Goal: Task Accomplishment & Management: Complete application form

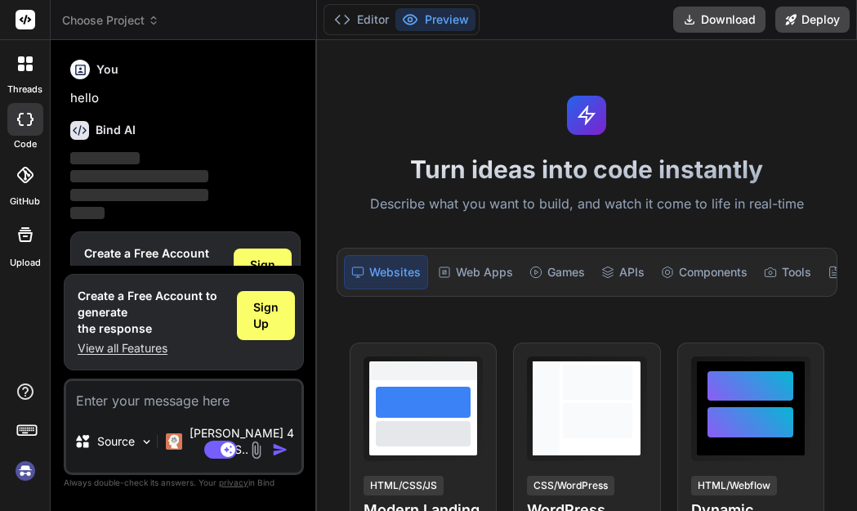
scroll to position [54, 0]
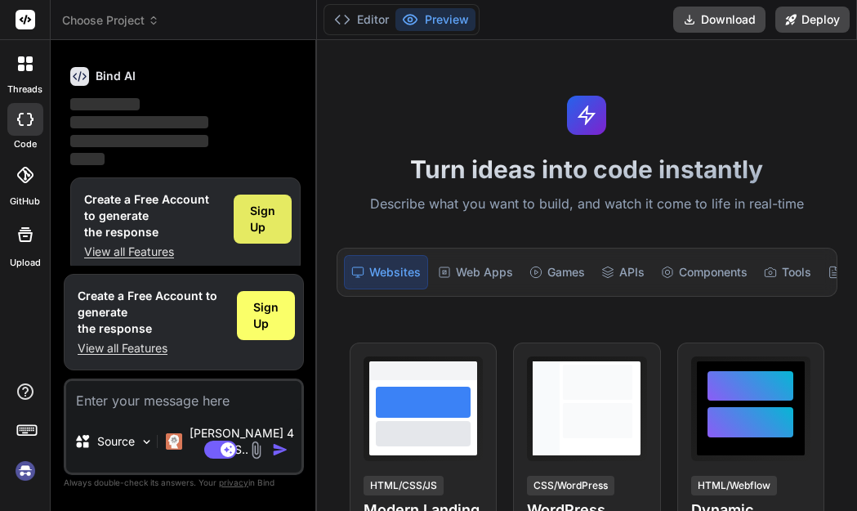
click at [242, 221] on div "Sign Up" at bounding box center [263, 218] width 58 height 49
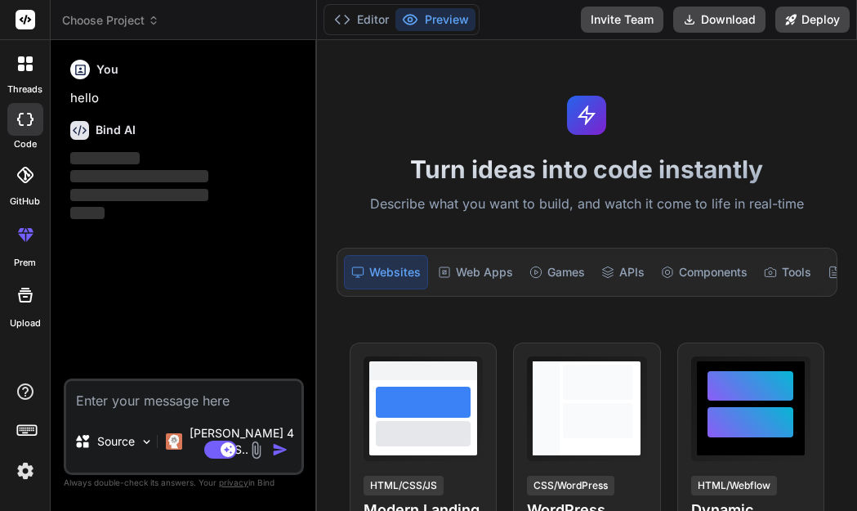
type textarea "x"
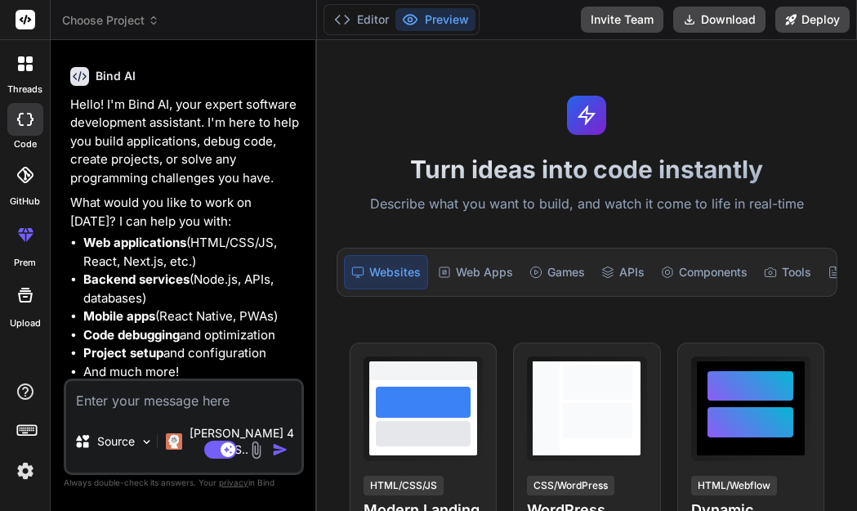
scroll to position [0, 0]
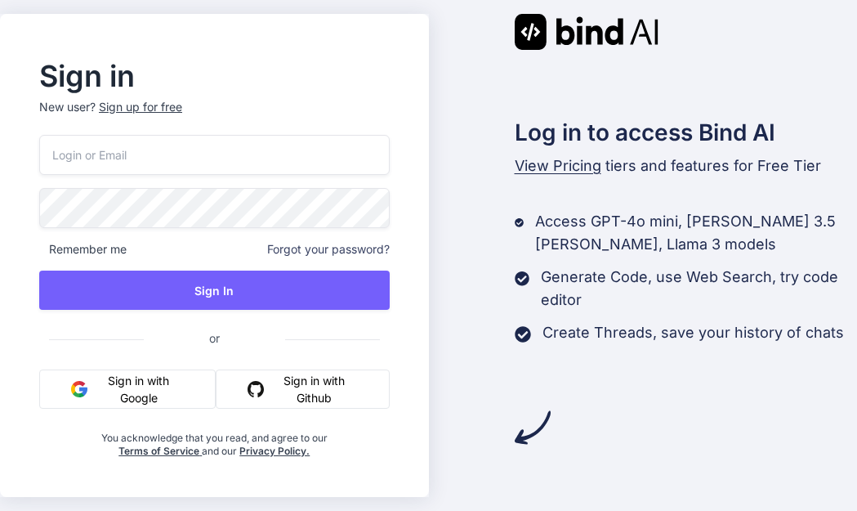
click at [249, 175] on div "Remember me Forgot your password? Sign In or Sign in with Google Sign in with G…" at bounding box center [214, 296] width 350 height 323
click at [251, 160] on input "email" at bounding box center [214, 155] width 350 height 40
paste input "[EMAIL_ADDRESS][DOMAIN_NAME]"
type input "[EMAIL_ADDRESS][DOMAIN_NAME]"
click at [141, 103] on div "Sign up for free" at bounding box center [140, 107] width 83 height 16
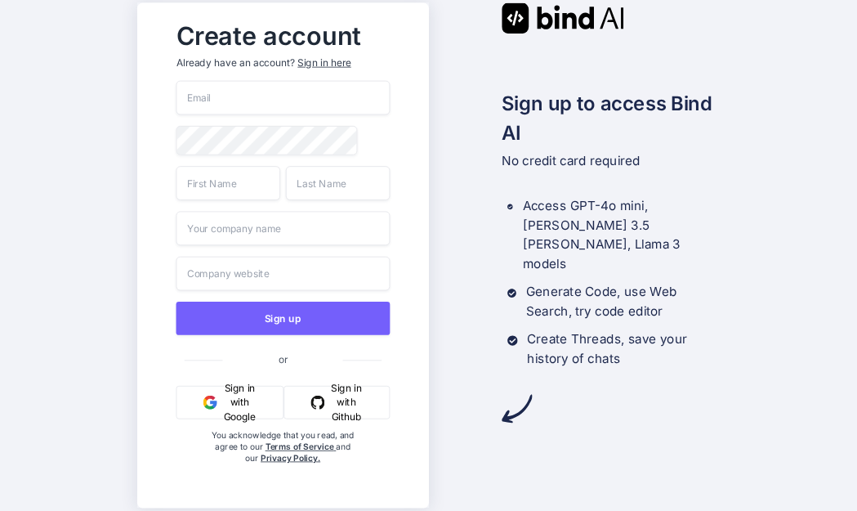
click at [284, 96] on input "email" at bounding box center [282, 98] width 213 height 34
paste input "[EMAIL_ADDRESS][DOMAIN_NAME]"
type input "[EMAIL_ADDRESS][DOMAIN_NAME]"
click at [225, 183] on input "text" at bounding box center [228, 183] width 104 height 34
type input "feke"
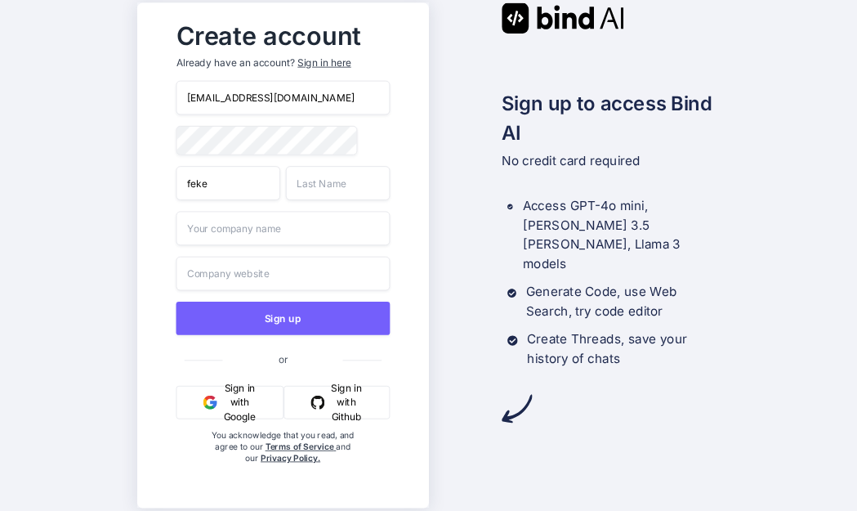
click at [320, 200] on input "text" at bounding box center [338, 183] width 104 height 34
type input "ge"
click at [267, 226] on input "text" at bounding box center [282, 228] width 213 height 34
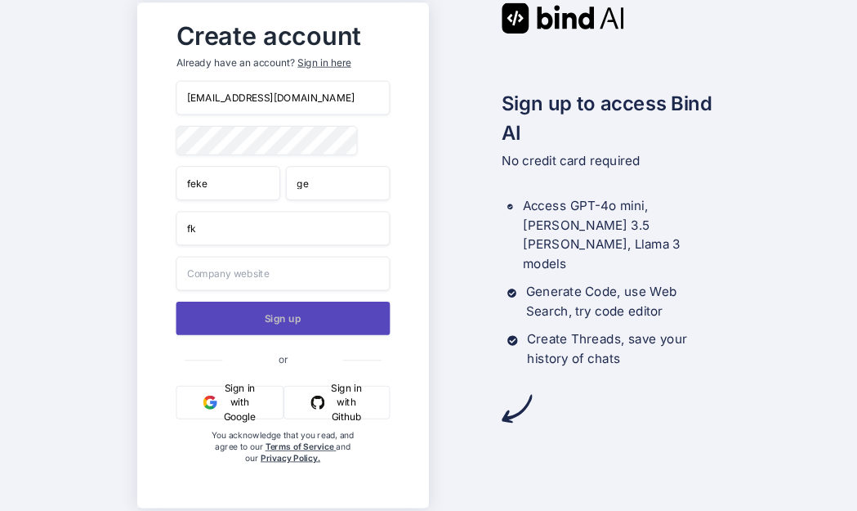
type input "fk"
click at [320, 325] on button "Sign up" at bounding box center [282, 317] width 213 height 33
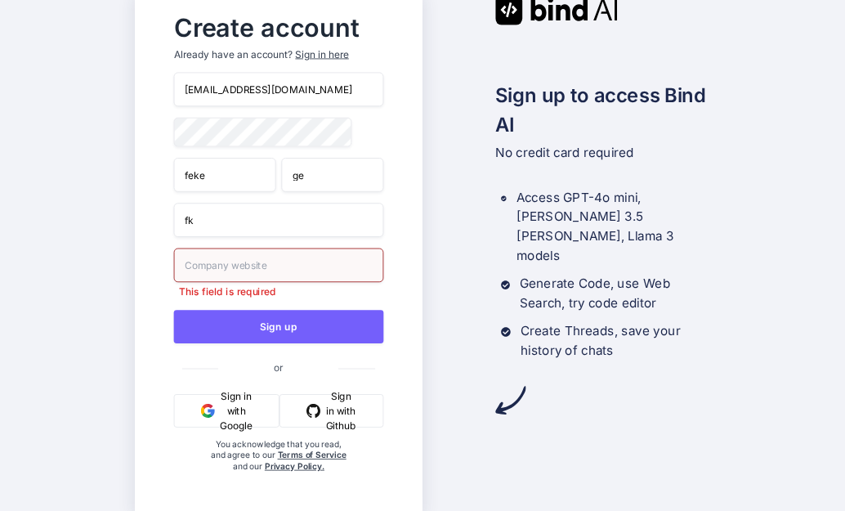
click at [358, 265] on input "text" at bounding box center [278, 265] width 209 height 34
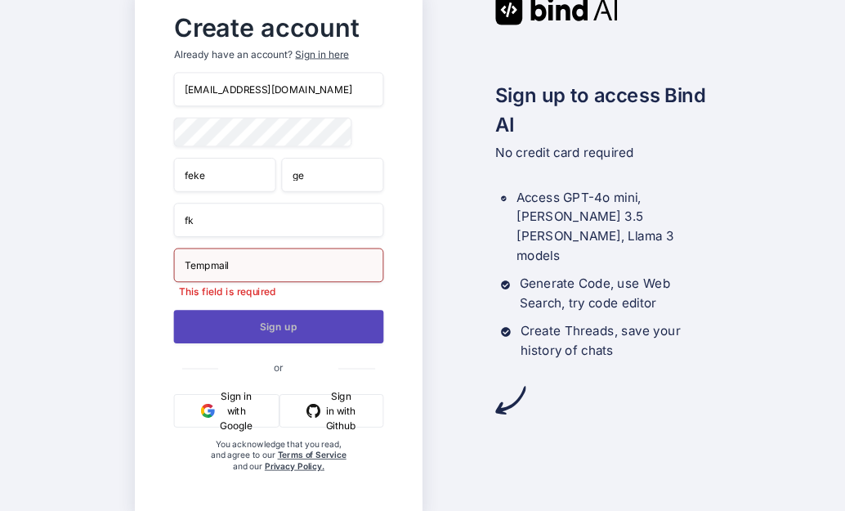
type input "Tempmail"
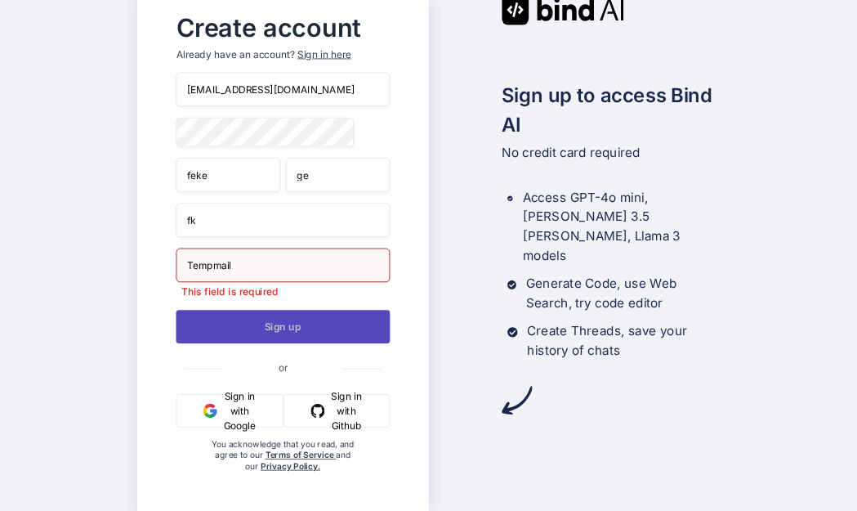
click at [299, 328] on button "Sign up" at bounding box center [282, 326] width 213 height 33
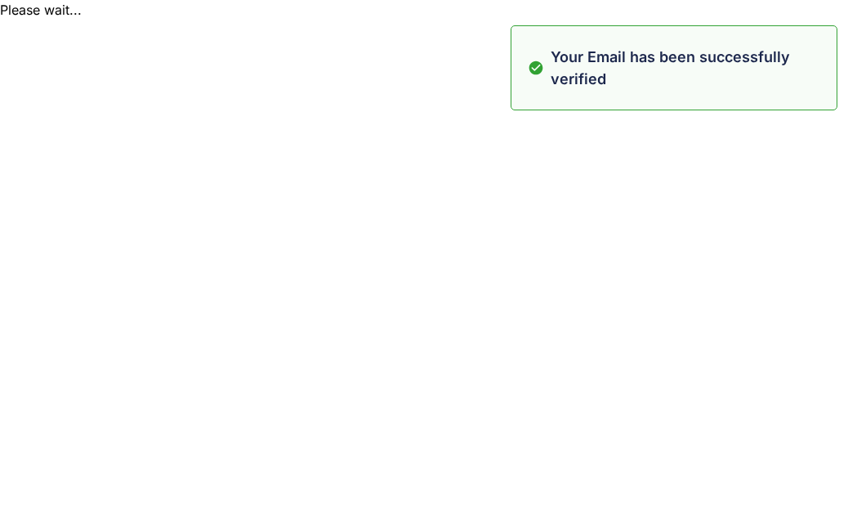
click at [587, 81] on p "Your Email has been successfully verified" at bounding box center [689, 68] width 276 height 44
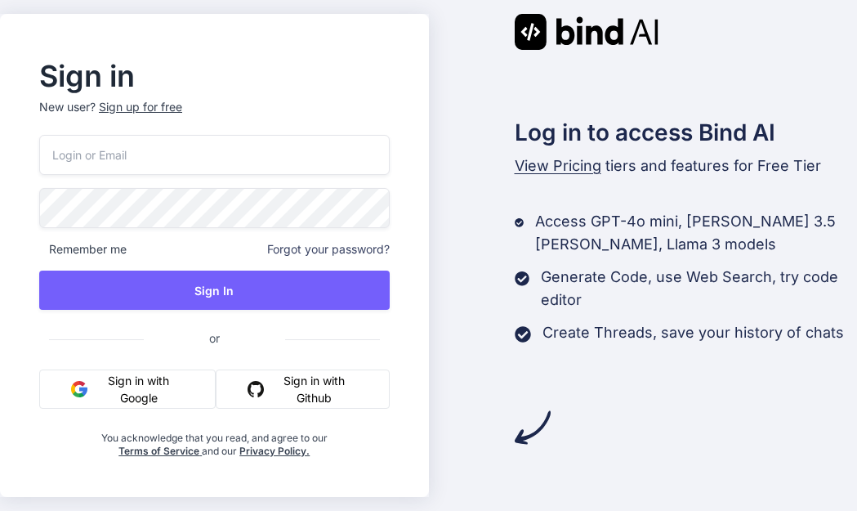
click at [216, 179] on div "Remember me Forgot your password? Sign In or Sign in with Google Sign in with G…" at bounding box center [214, 296] width 350 height 323
click at [220, 163] on input "email" at bounding box center [214, 155] width 350 height 40
paste input "[EMAIL_ADDRESS][DOMAIN_NAME]"
type input "[EMAIL_ADDRESS][DOMAIN_NAME]"
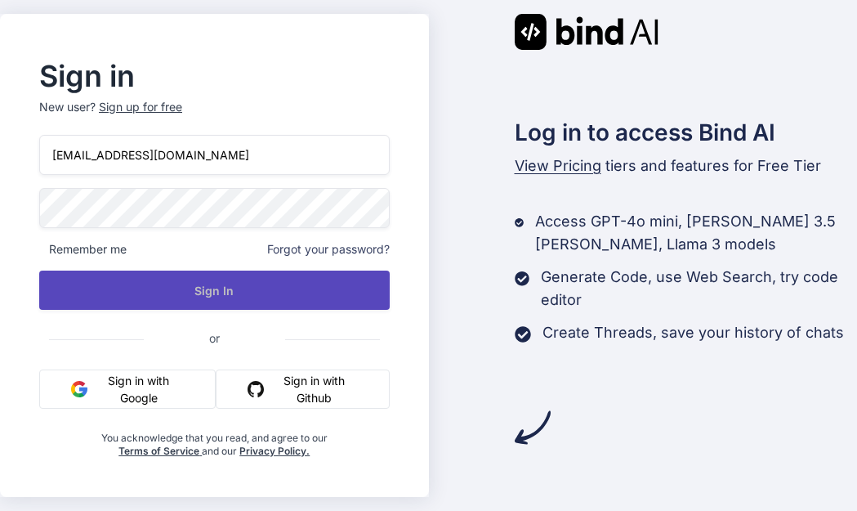
click at [206, 301] on button "Sign In" at bounding box center [214, 289] width 350 height 39
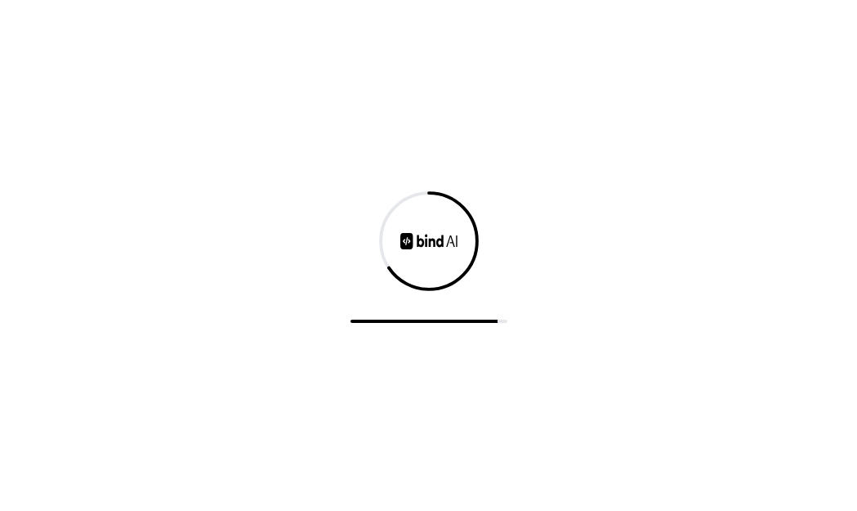
click at [306, 426] on div at bounding box center [428, 255] width 857 height 511
